Goal: Information Seeking & Learning: Learn about a topic

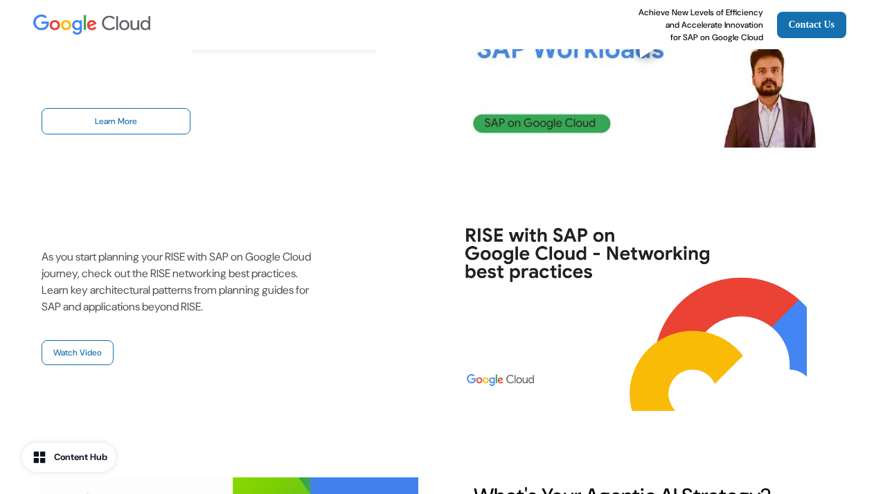
scroll to position [407, 0]
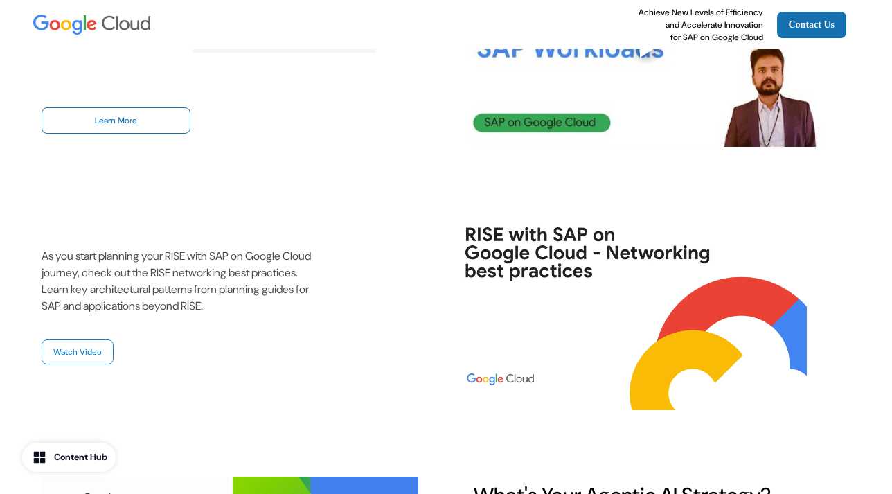
click at [87, 348] on link "Watch Video" at bounding box center [78, 351] width 72 height 25
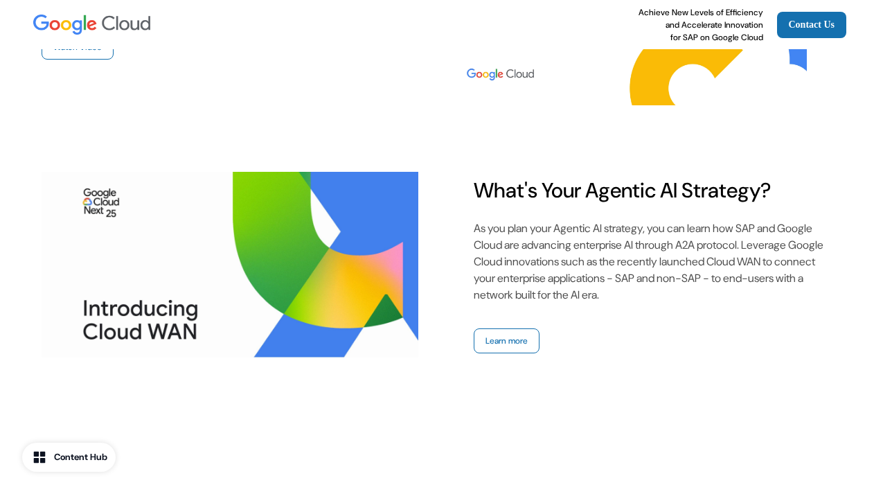
scroll to position [713, 0]
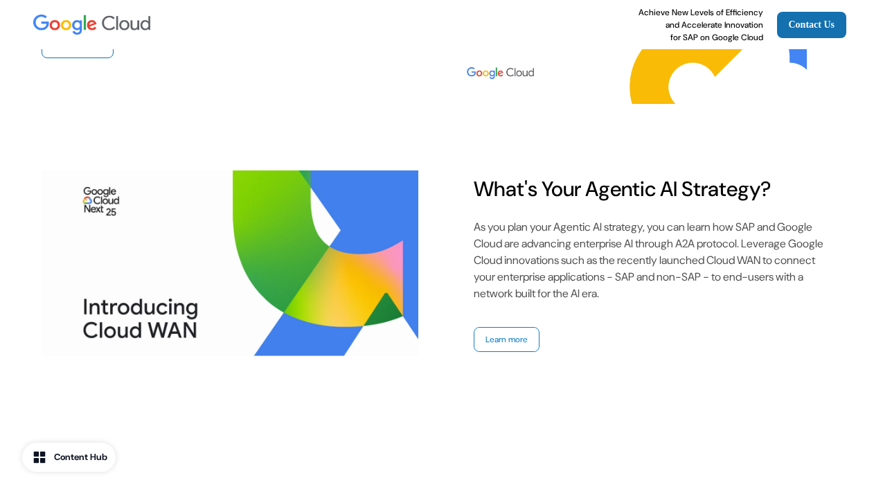
click at [499, 339] on link "Learn more" at bounding box center [507, 339] width 66 height 25
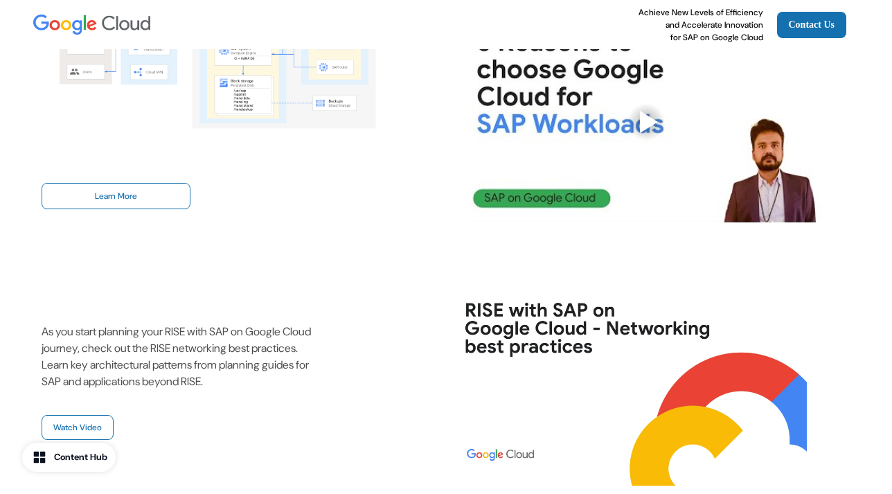
scroll to position [330, 0]
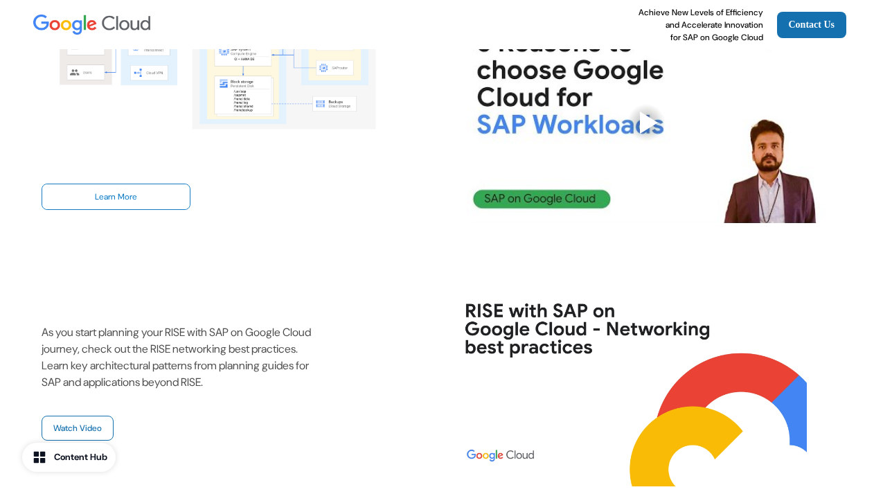
click at [170, 192] on link "Learn More" at bounding box center [116, 197] width 149 height 26
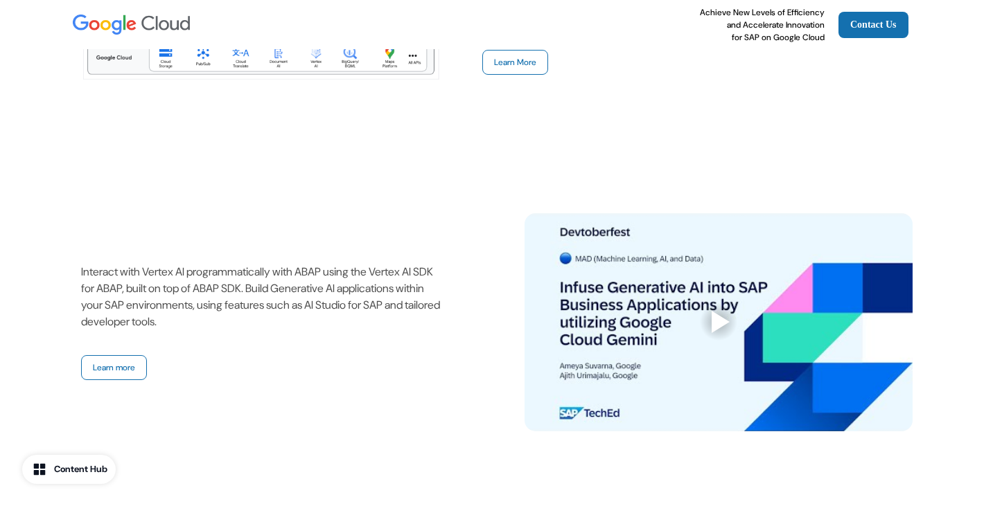
scroll to position [1424, 0]
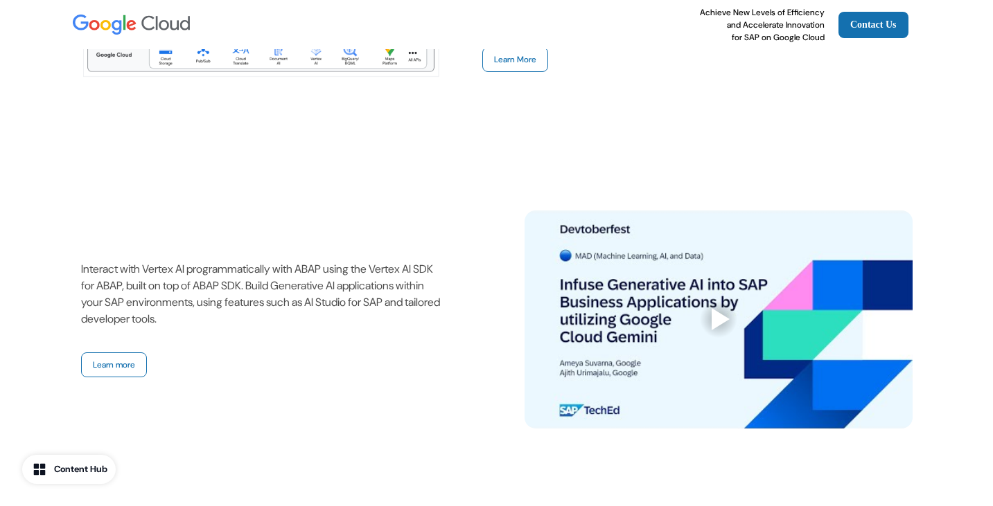
click at [712, 308] on div at bounding box center [720, 319] width 18 height 22
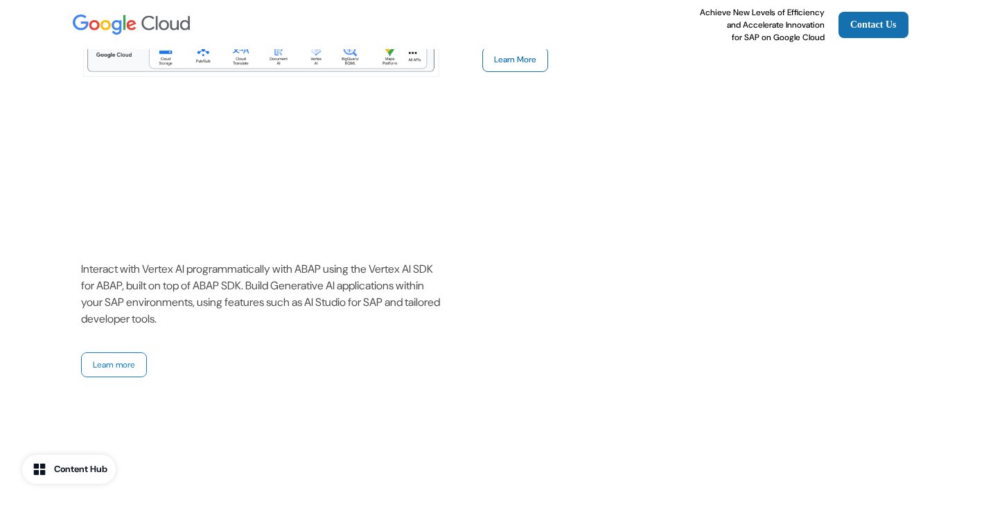
click at [116, 353] on link "Learn more" at bounding box center [114, 365] width 66 height 25
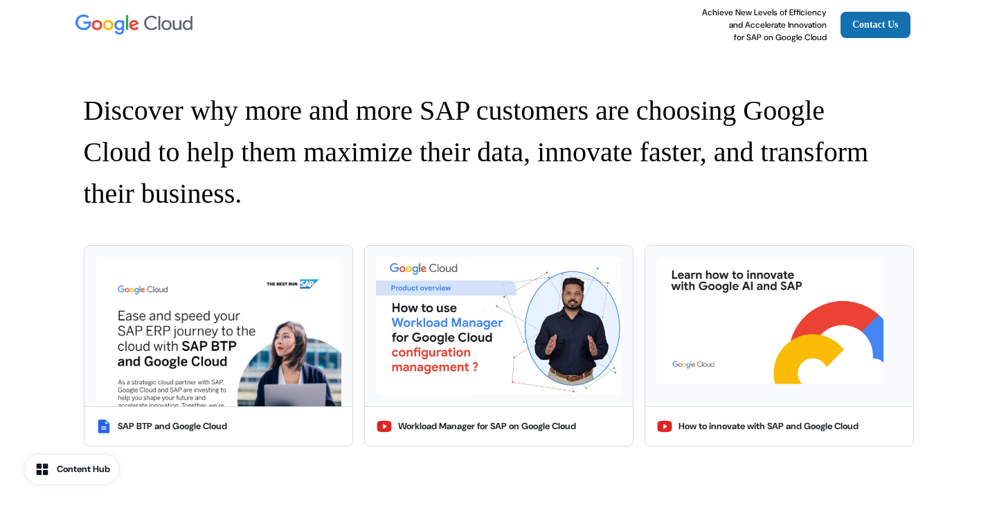
scroll to position [1886, 0]
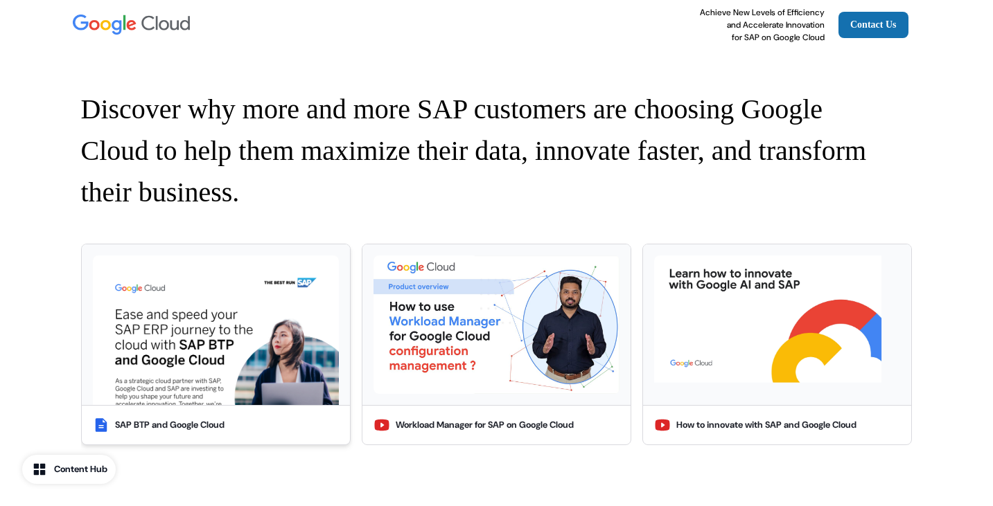
click at [269, 297] on img at bounding box center [216, 331] width 246 height 150
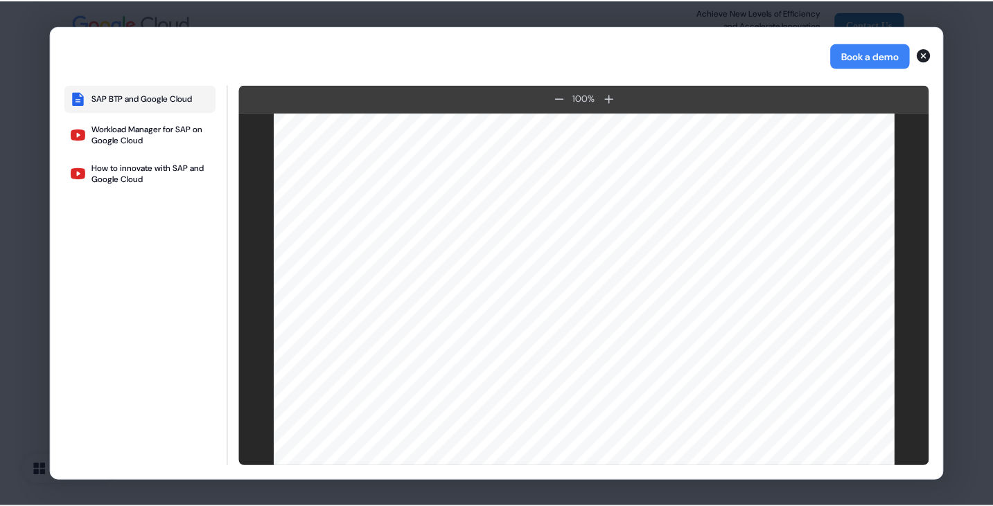
scroll to position [9, 0]
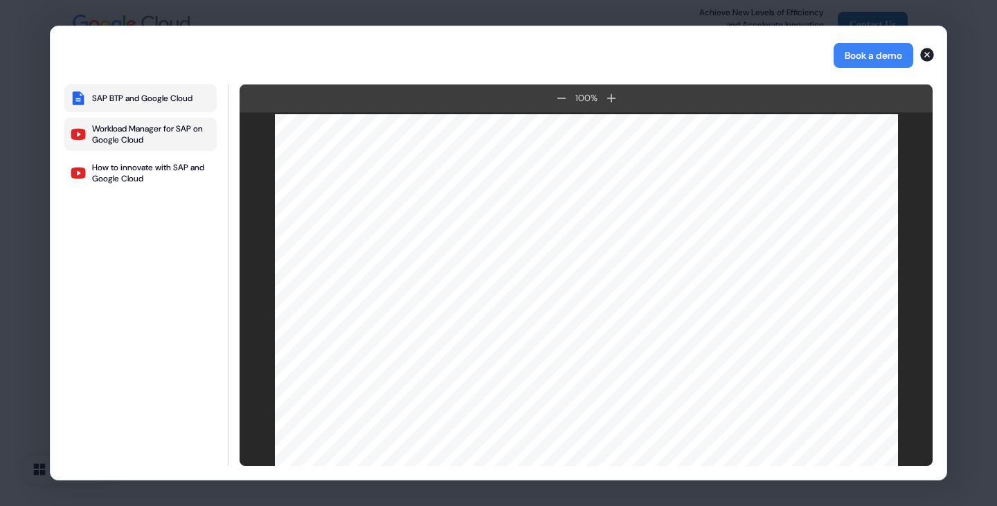
click at [145, 126] on div "Workload Manager for SAP on Google Cloud" at bounding box center [151, 134] width 119 height 22
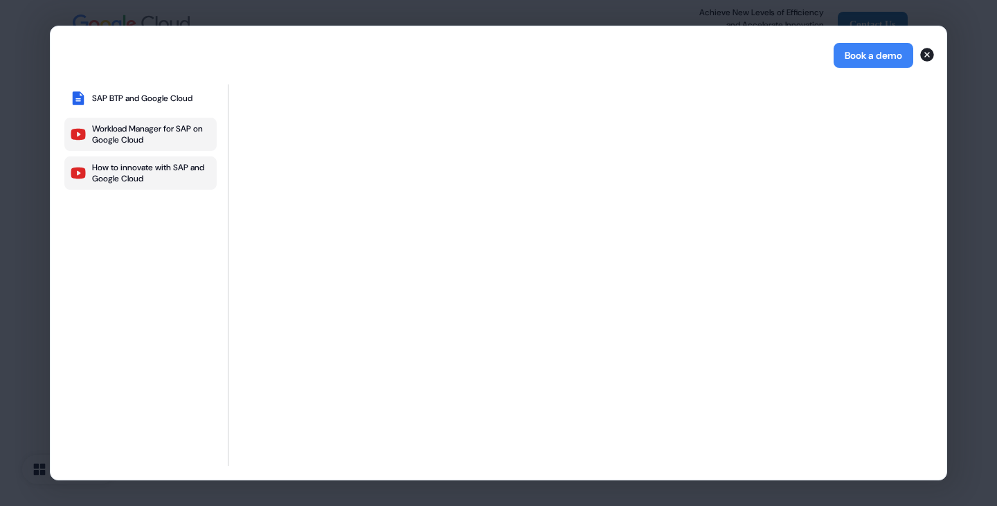
click at [138, 166] on div "How to innovate with SAP and Google Cloud" at bounding box center [151, 173] width 119 height 22
click at [929, 51] on icon "button" at bounding box center [927, 55] width 14 height 14
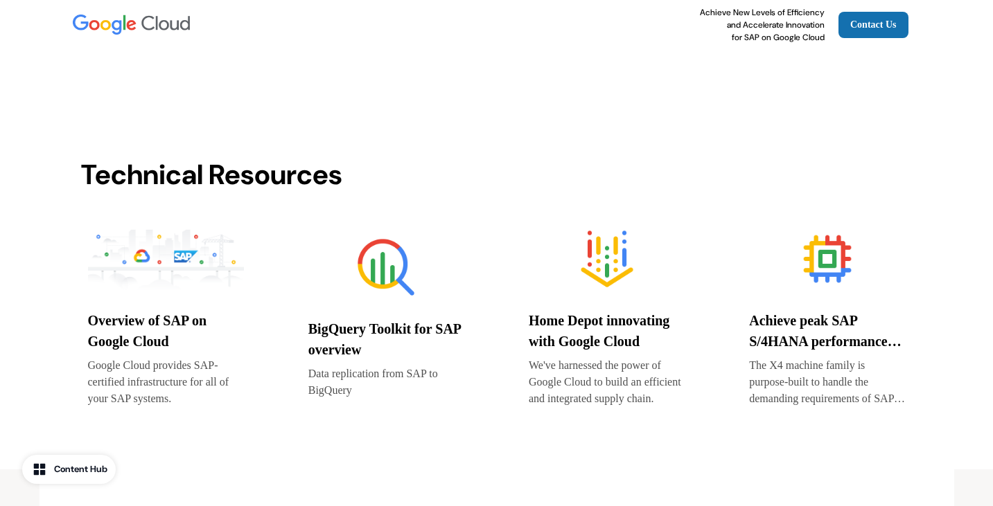
scroll to position [2298, 0]
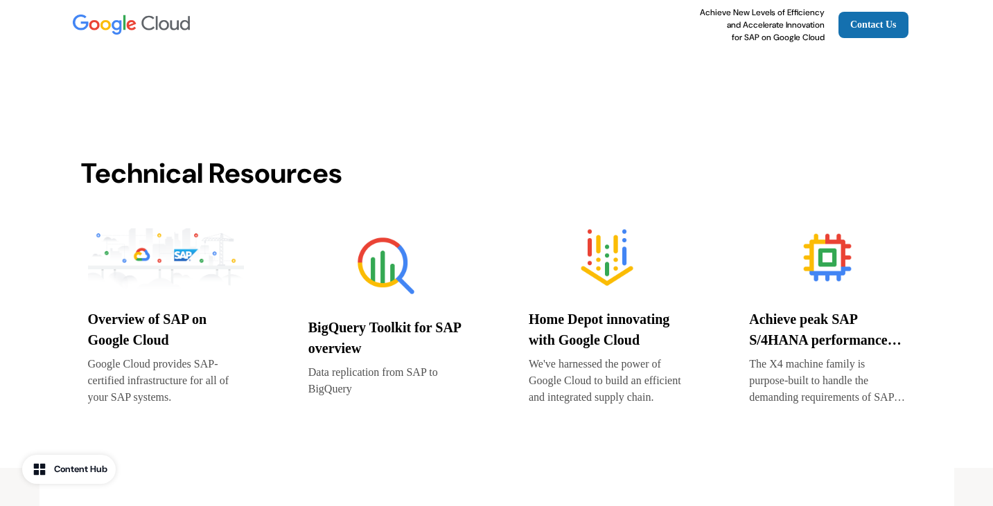
click at [151, 248] on img at bounding box center [166, 257] width 156 height 69
click at [380, 235] on img at bounding box center [386, 265] width 156 height 69
click at [592, 234] on img at bounding box center [606, 257] width 156 height 69
click at [814, 250] on img at bounding box center [827, 257] width 156 height 69
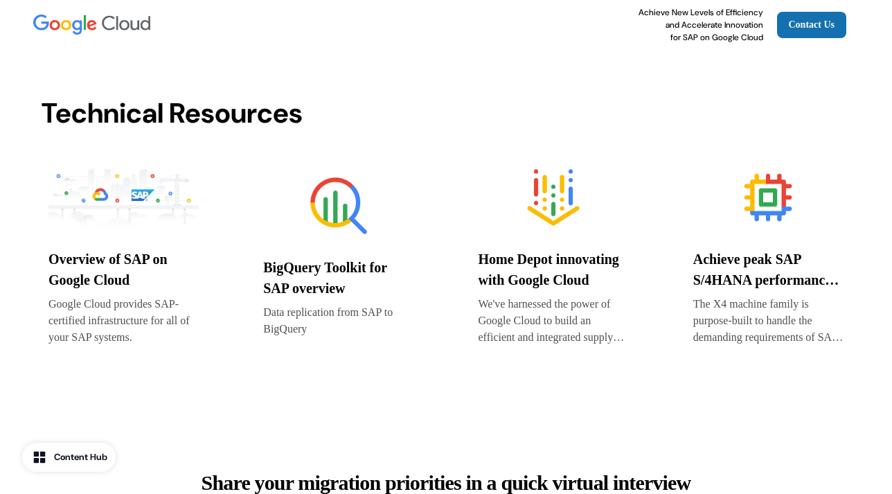
scroll to position [2332, 0]
click at [562, 169] on img at bounding box center [554, 196] width 150 height 69
click at [767, 188] on img at bounding box center [768, 196] width 150 height 69
